Goal: Information Seeking & Learning: Learn about a topic

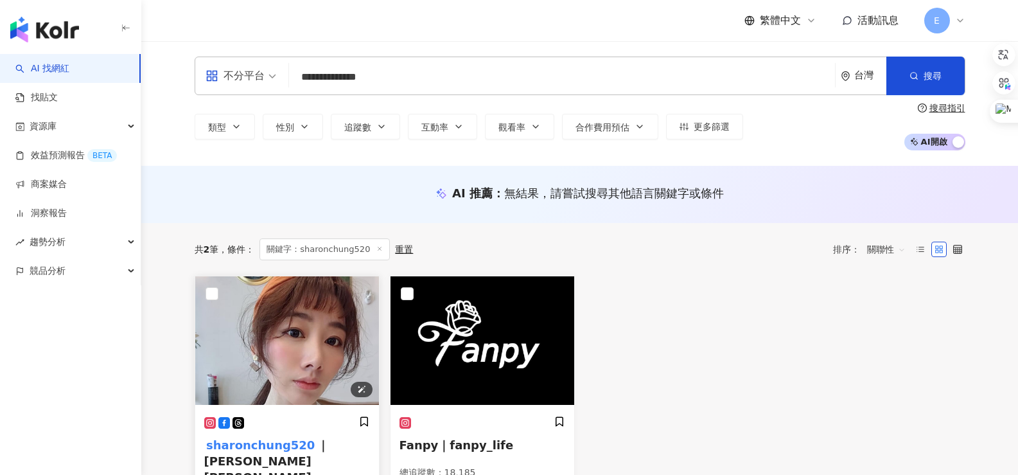
click at [297, 318] on img at bounding box center [287, 340] width 184 height 128
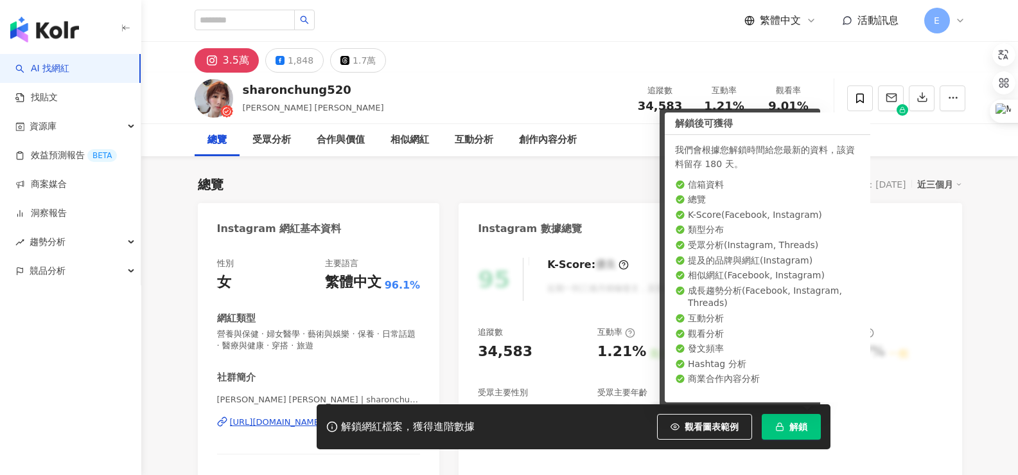
click at [799, 420] on button "解鎖" at bounding box center [791, 427] width 59 height 26
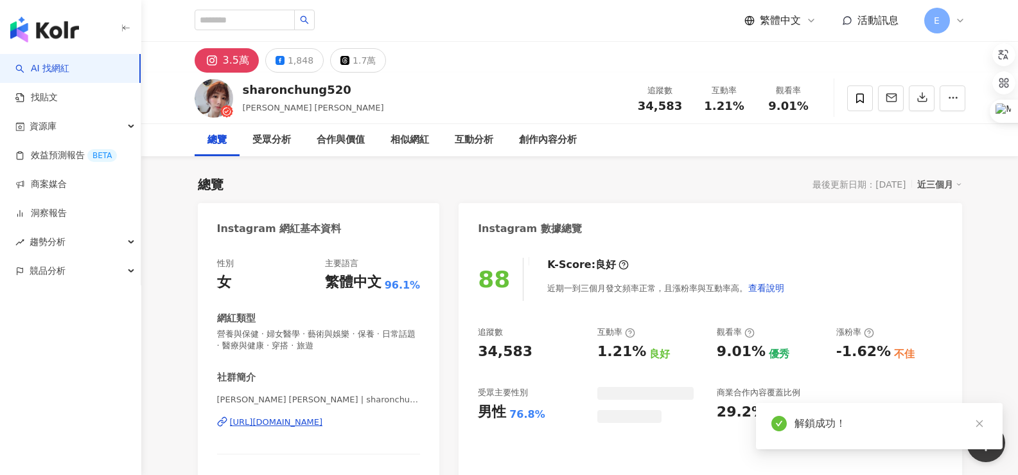
click at [980, 423] on icon "close" at bounding box center [979, 423] width 9 height 9
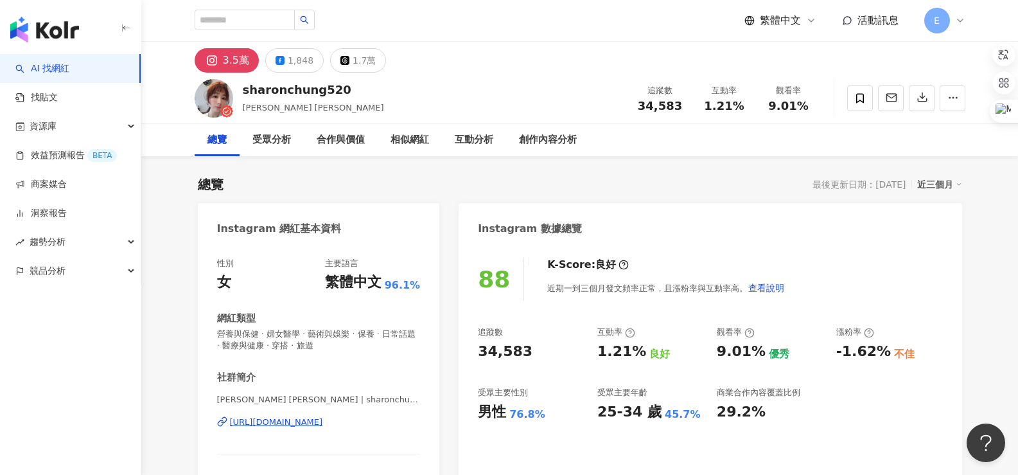
click at [551, 59] on div "3.5萬 1,848 1.7萬" at bounding box center [580, 57] width 822 height 31
